Goal: Navigation & Orientation: Understand site structure

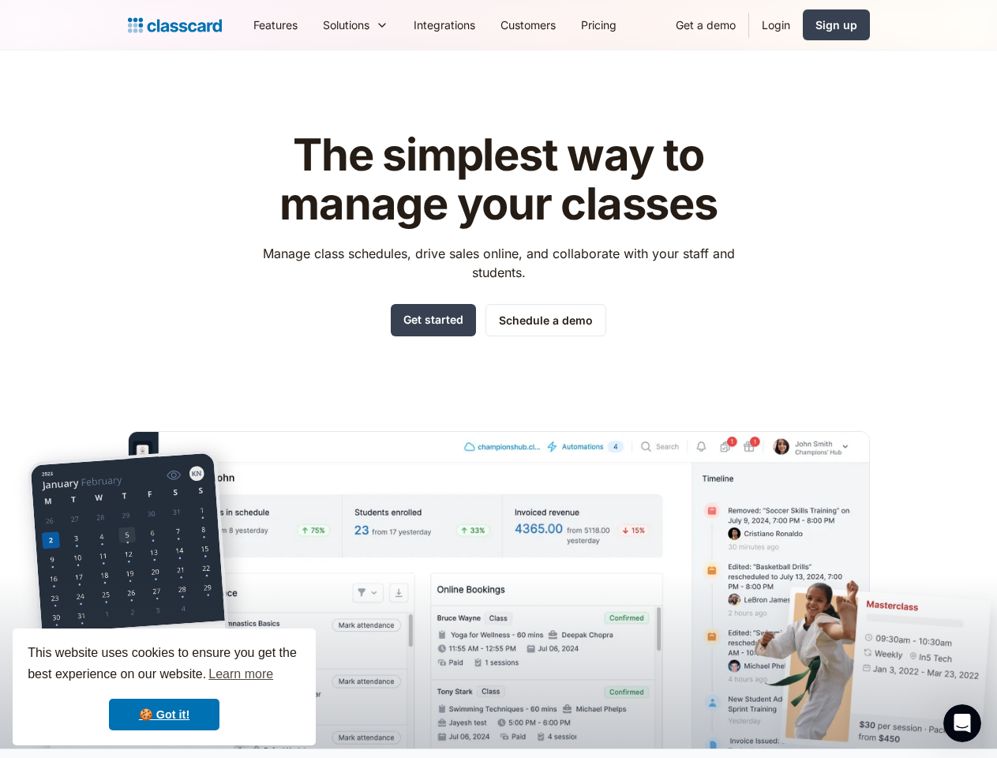
click at [498, 379] on div "The simplest way to manage your classes Manage class schedules, drive sales onl…" at bounding box center [499, 427] width 742 height 643
click at [164, 687] on div "This website uses cookies to ensure you get the best experience on our website.…" at bounding box center [164, 686] width 303 height 117
click at [555, 24] on nav "Features Resources Blog The latest industry news, updates and info. Customer st…" at bounding box center [555, 25] width 629 height 36
click at [310, 24] on div "Solutions Sports academy Swim school Dance studio Gymnastics Music school Marti…" at bounding box center [355, 25] width 91 height 36
click at [962, 723] on icon "Open Intercom Messenger" at bounding box center [963, 723] width 26 height 26
